Goal: Find specific page/section: Find specific page/section

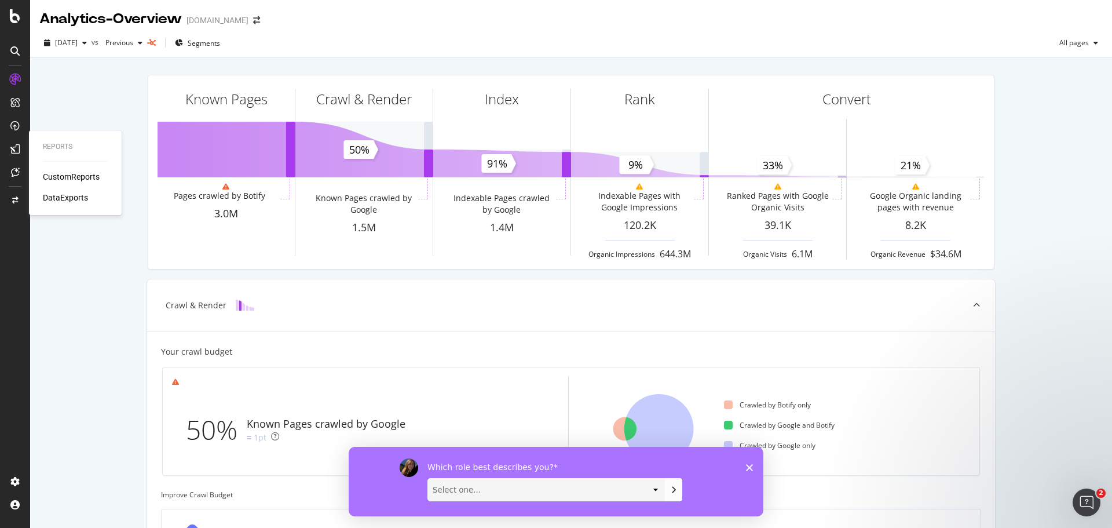
click at [71, 176] on div "CustomReports" at bounding box center [71, 177] width 57 height 12
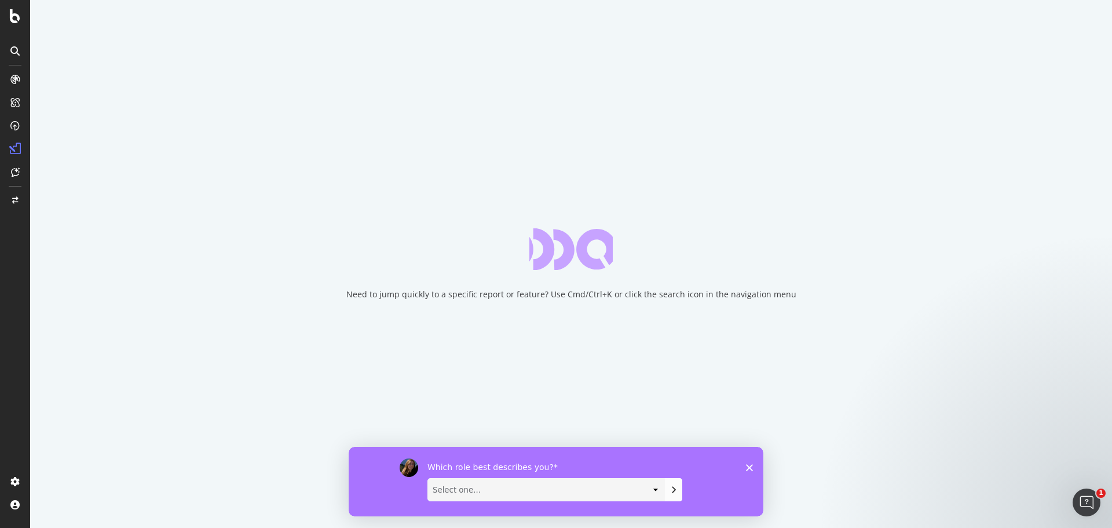
click at [751, 465] on polygon "Close survey" at bounding box center [749, 466] width 7 height 7
